Goal: Navigation & Orientation: Understand site structure

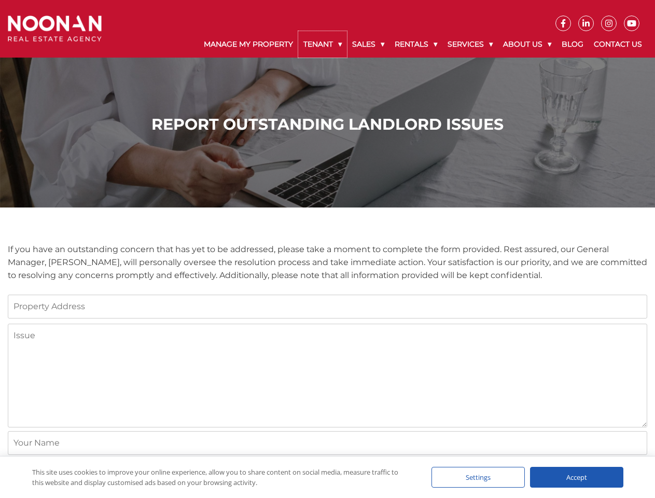
click at [323, 44] on link "Tenant" at bounding box center [322, 44] width 49 height 26
click at [369, 44] on link "Sales" at bounding box center [368, 44] width 43 height 26
click at [417, 44] on link "Rentals" at bounding box center [416, 44] width 53 height 26
click at [472, 44] on link "Services" at bounding box center [471, 44] width 56 height 26
click at [529, 44] on link "About Us" at bounding box center [527, 44] width 59 height 26
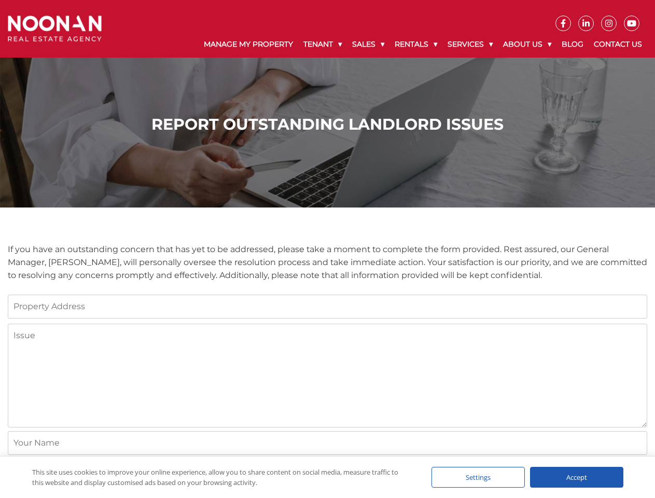
click at [478, 477] on div "Settings" at bounding box center [478, 477] width 93 height 21
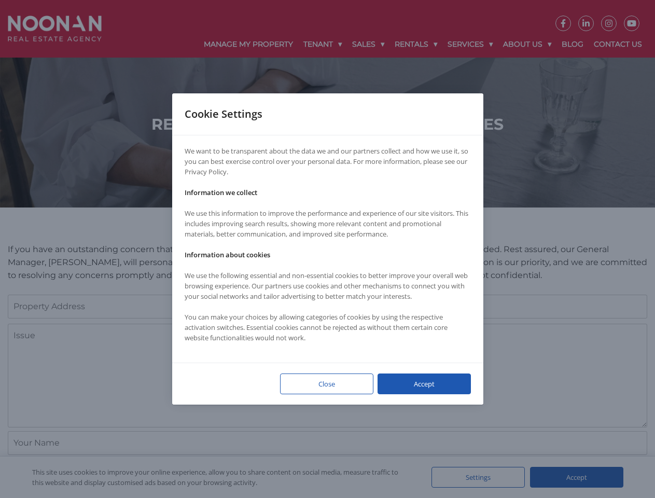
click at [577, 477] on div at bounding box center [327, 249] width 655 height 498
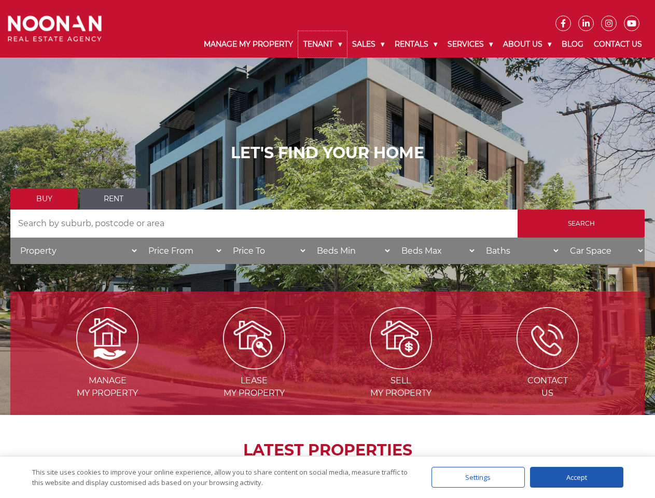
click at [323, 44] on link "Tenant" at bounding box center [322, 44] width 49 height 26
click at [369, 44] on link "Sales" at bounding box center [368, 44] width 43 height 26
click at [417, 44] on link "Rentals" at bounding box center [416, 44] width 53 height 26
click at [472, 44] on link "Services" at bounding box center [471, 44] width 56 height 26
click at [529, 44] on link "About Us" at bounding box center [527, 44] width 59 height 26
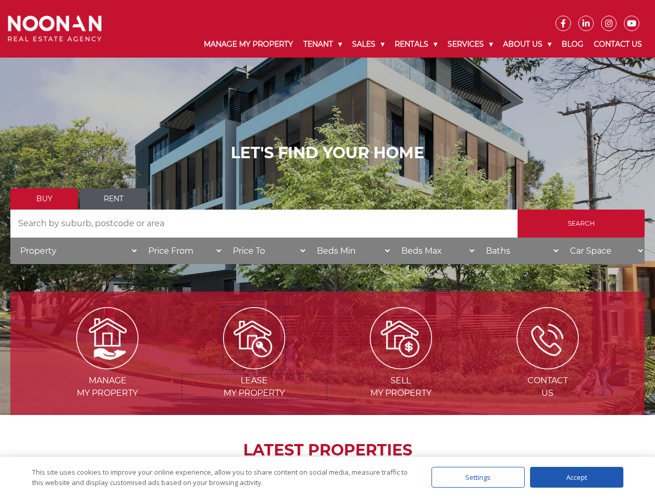
click at [254, 365] on img at bounding box center [254, 338] width 62 height 62
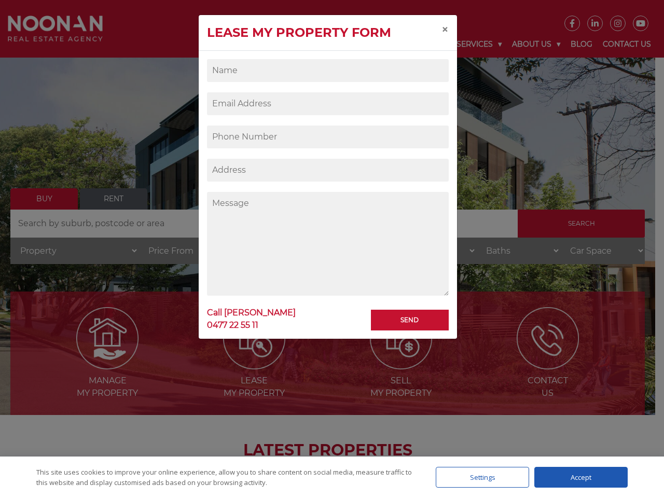
click at [478, 477] on div "Settings" at bounding box center [482, 477] width 93 height 21
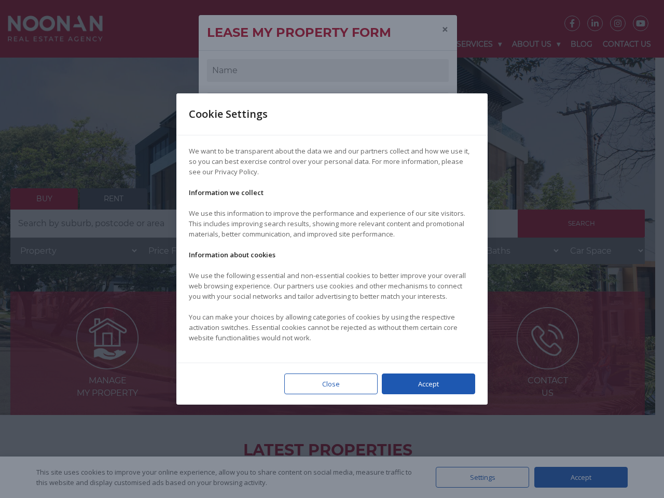
click at [577, 477] on div at bounding box center [332, 249] width 664 height 498
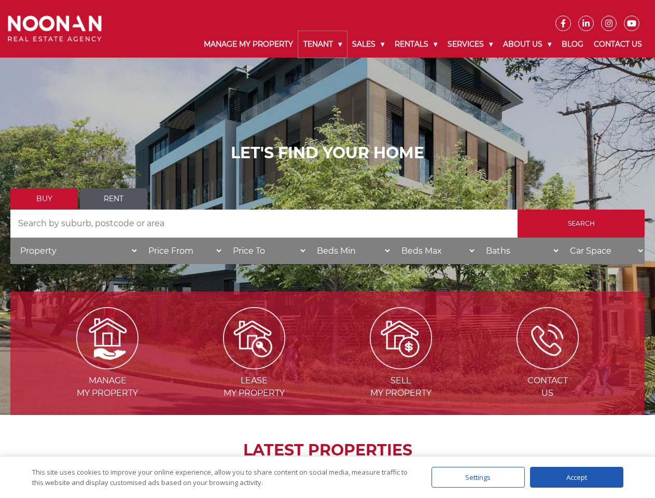
click at [323, 44] on link "Tenant" at bounding box center [322, 44] width 49 height 26
click at [369, 44] on link "Sales" at bounding box center [368, 44] width 43 height 26
click at [417, 44] on link "Rentals" at bounding box center [416, 44] width 53 height 26
click at [472, 44] on link "Services" at bounding box center [471, 44] width 56 height 26
click at [529, 44] on link "About Us" at bounding box center [527, 44] width 59 height 26
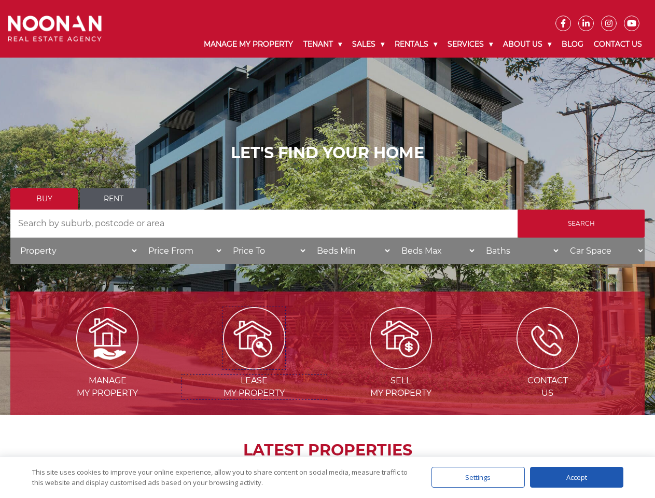
click at [254, 365] on img at bounding box center [254, 338] width 62 height 62
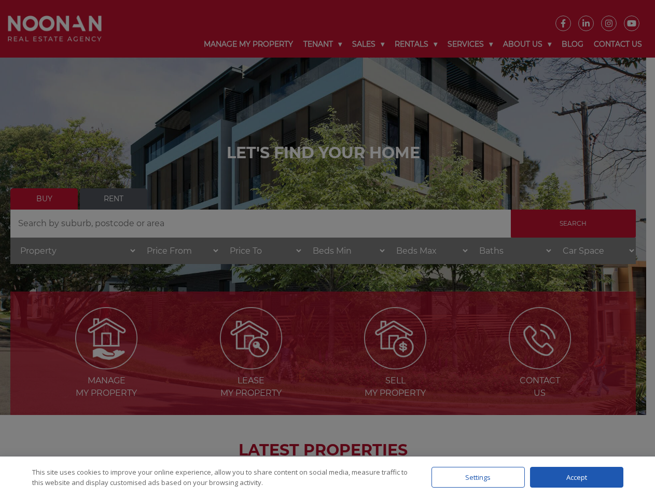
click at [478, 477] on div "Settings" at bounding box center [478, 477] width 93 height 21
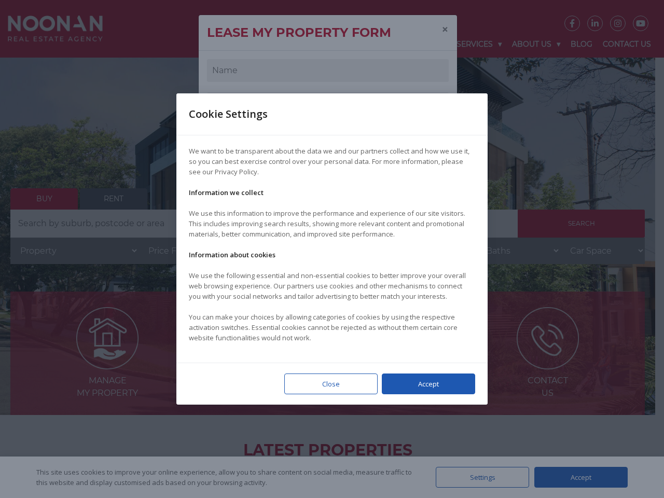
click at [577, 477] on div at bounding box center [332, 249] width 664 height 498
